Goal: Navigation & Orientation: Find specific page/section

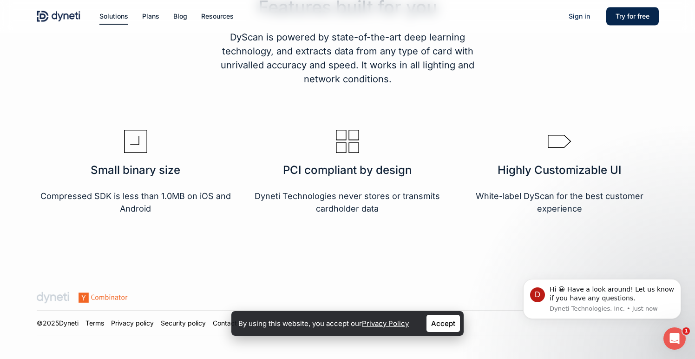
scroll to position [1546, 0]
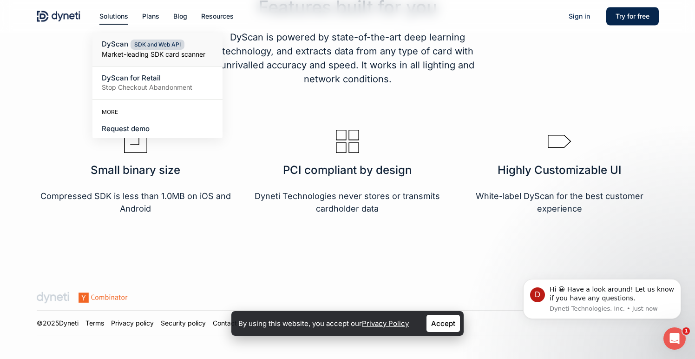
click at [144, 48] on span "SDK and Web API" at bounding box center [158, 44] width 54 height 10
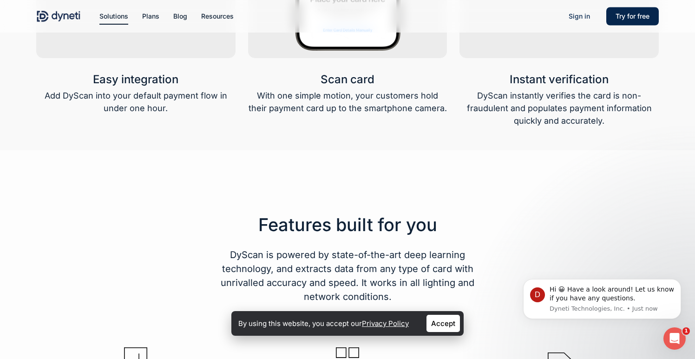
scroll to position [1546, 0]
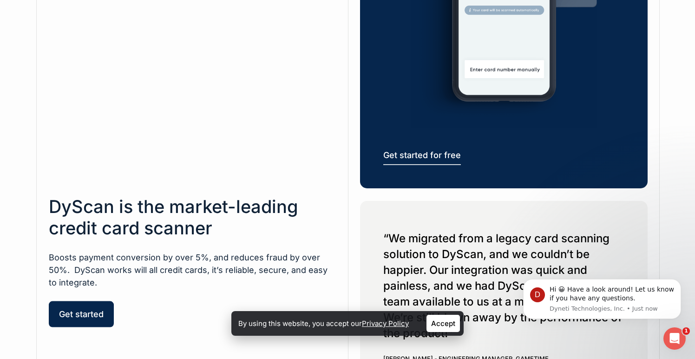
scroll to position [315, 0]
